Goal: Check status: Check status

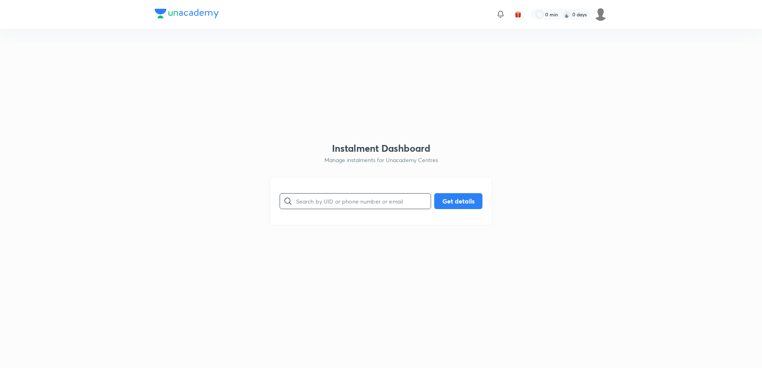
click at [371, 198] on input "text" at bounding box center [363, 201] width 135 height 20
paste input "[EMAIL_ADDRESS][DOMAIN_NAME]"
type input "[EMAIL_ADDRESS][DOMAIN_NAME]"
click at [442, 202] on button "Get details" at bounding box center [458, 200] width 48 height 16
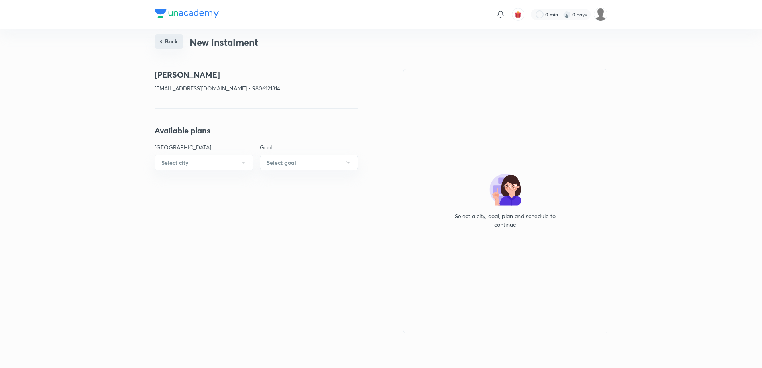
click at [169, 41] on button "Back" at bounding box center [169, 41] width 29 height 14
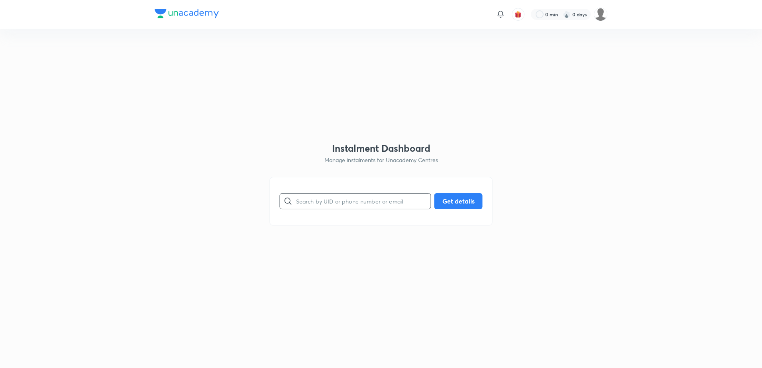
click at [325, 200] on input "text" at bounding box center [363, 201] width 135 height 20
paste input "[EMAIL_ADDRESS][DOMAIN_NAME]"
type input "[EMAIL_ADDRESS][DOMAIN_NAME]"
click at [458, 201] on button "Get details" at bounding box center [458, 200] width 48 height 16
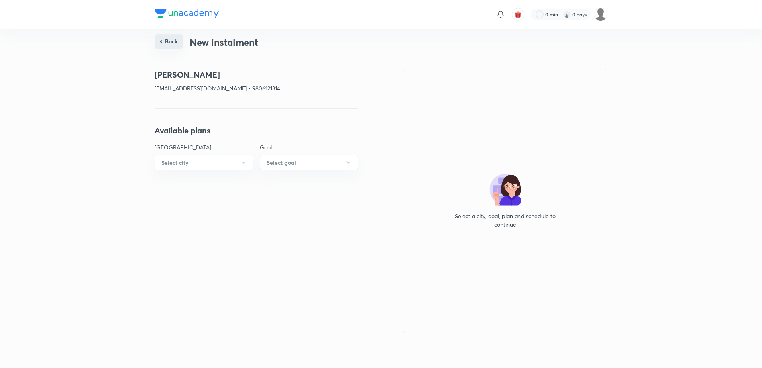
click at [170, 41] on button "Back" at bounding box center [169, 41] width 29 height 14
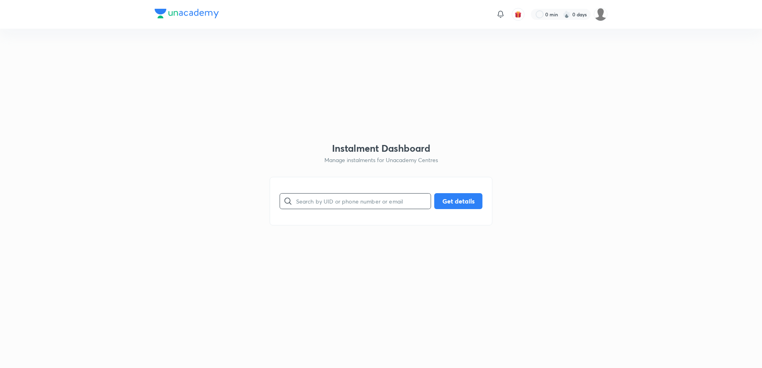
click at [366, 201] on input "text" at bounding box center [363, 201] width 135 height 20
paste input "[EMAIL_ADDRESS][DOMAIN_NAME]"
type input "[EMAIL_ADDRESS][DOMAIN_NAME]"
click at [458, 198] on button "Get details" at bounding box center [458, 200] width 48 height 16
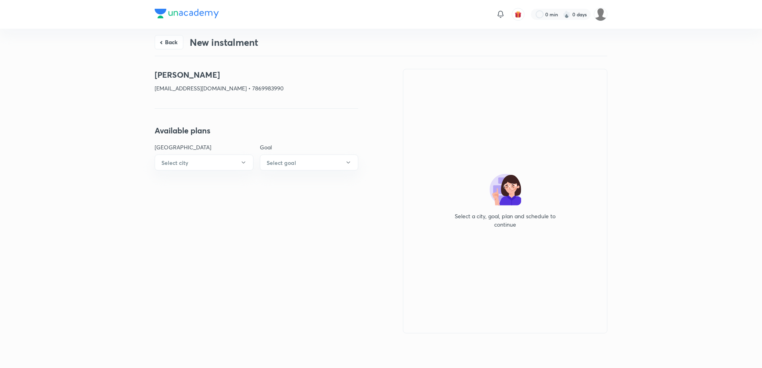
click at [173, 42] on button "Back" at bounding box center [169, 42] width 29 height 14
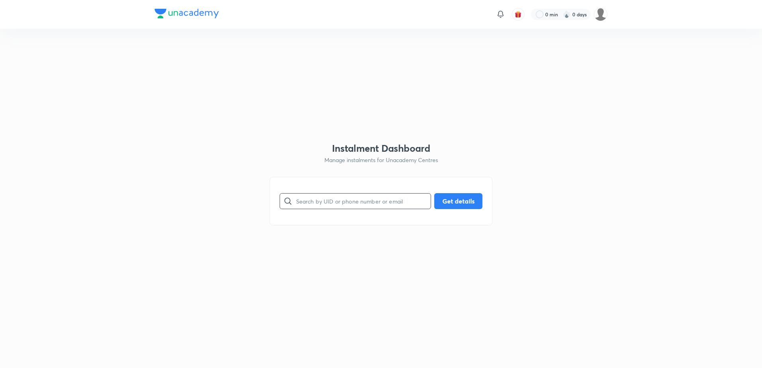
click at [328, 201] on input "text" at bounding box center [363, 201] width 135 height 20
paste input "[EMAIL_ADDRESS][DOMAIN_NAME]"
type input "[EMAIL_ADDRESS][DOMAIN_NAME]"
click at [461, 208] on button "Get details" at bounding box center [458, 200] width 48 height 16
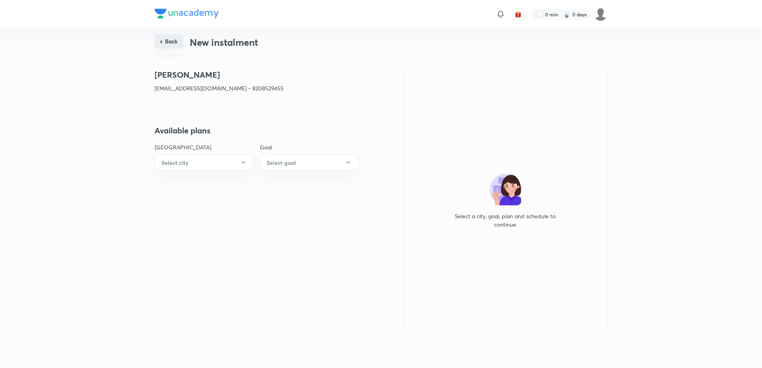
click at [177, 39] on button "Back" at bounding box center [169, 41] width 29 height 14
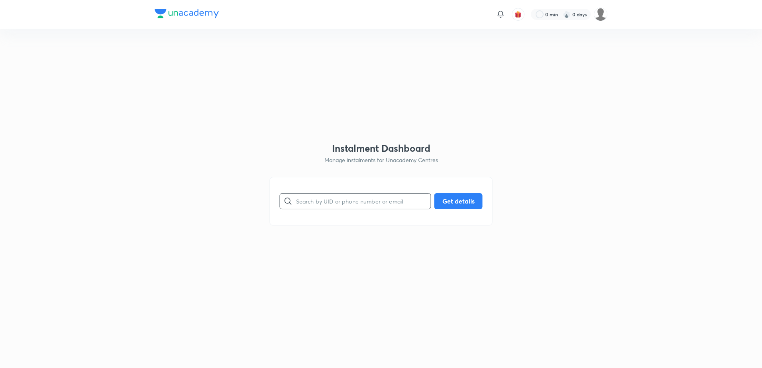
click at [302, 196] on div "​ Get details" at bounding box center [381, 201] width 223 height 49
click at [331, 198] on input "text" at bounding box center [363, 201] width 135 height 20
paste input "[EMAIL_ADDRESS][DOMAIN_NAME]"
type input "[EMAIL_ADDRESS][DOMAIN_NAME]"
click at [454, 208] on div "[EMAIL_ADDRESS][DOMAIN_NAME] ​ Get details" at bounding box center [381, 201] width 203 height 16
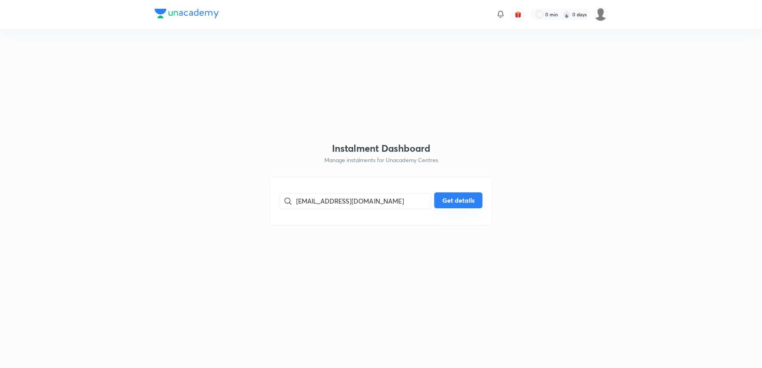
click at [447, 201] on button "Get details" at bounding box center [458, 200] width 48 height 16
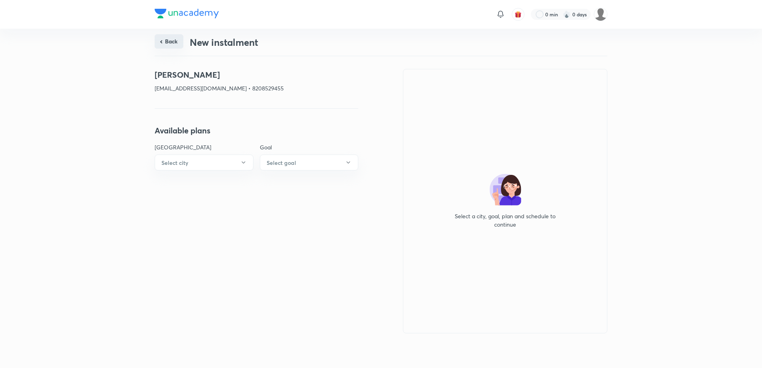
click at [162, 46] on button "Back" at bounding box center [169, 41] width 29 height 14
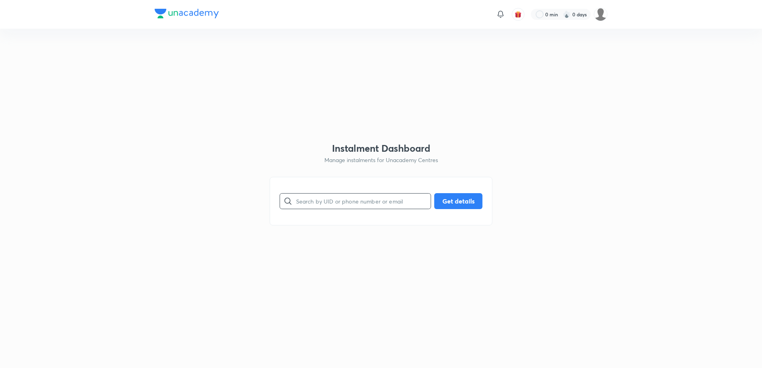
click at [300, 199] on input "text" at bounding box center [363, 201] width 135 height 20
paste input "[EMAIL_ADDRESS][DOMAIN_NAME]"
type input "[EMAIL_ADDRESS][DOMAIN_NAME]"
click at [469, 198] on button "Get details" at bounding box center [458, 200] width 48 height 16
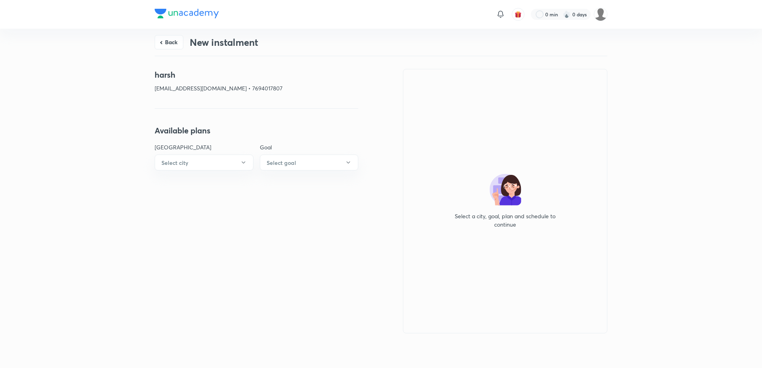
click at [183, 41] on div "Back New instalment" at bounding box center [381, 42] width 453 height 27
click at [181, 43] on button "Back" at bounding box center [169, 41] width 29 height 14
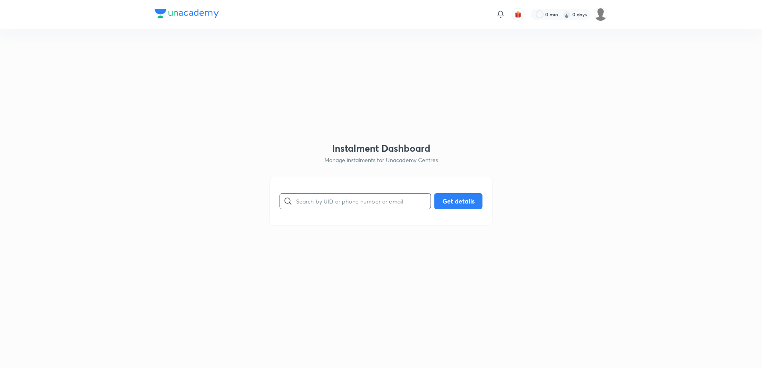
click at [319, 201] on input "text" at bounding box center [363, 201] width 135 height 20
paste input "[EMAIL_ADDRESS][DOMAIN_NAME]"
type input "[EMAIL_ADDRESS][DOMAIN_NAME]"
click at [457, 205] on button "Get details" at bounding box center [458, 200] width 48 height 16
